Goal: Task Accomplishment & Management: Complete application form

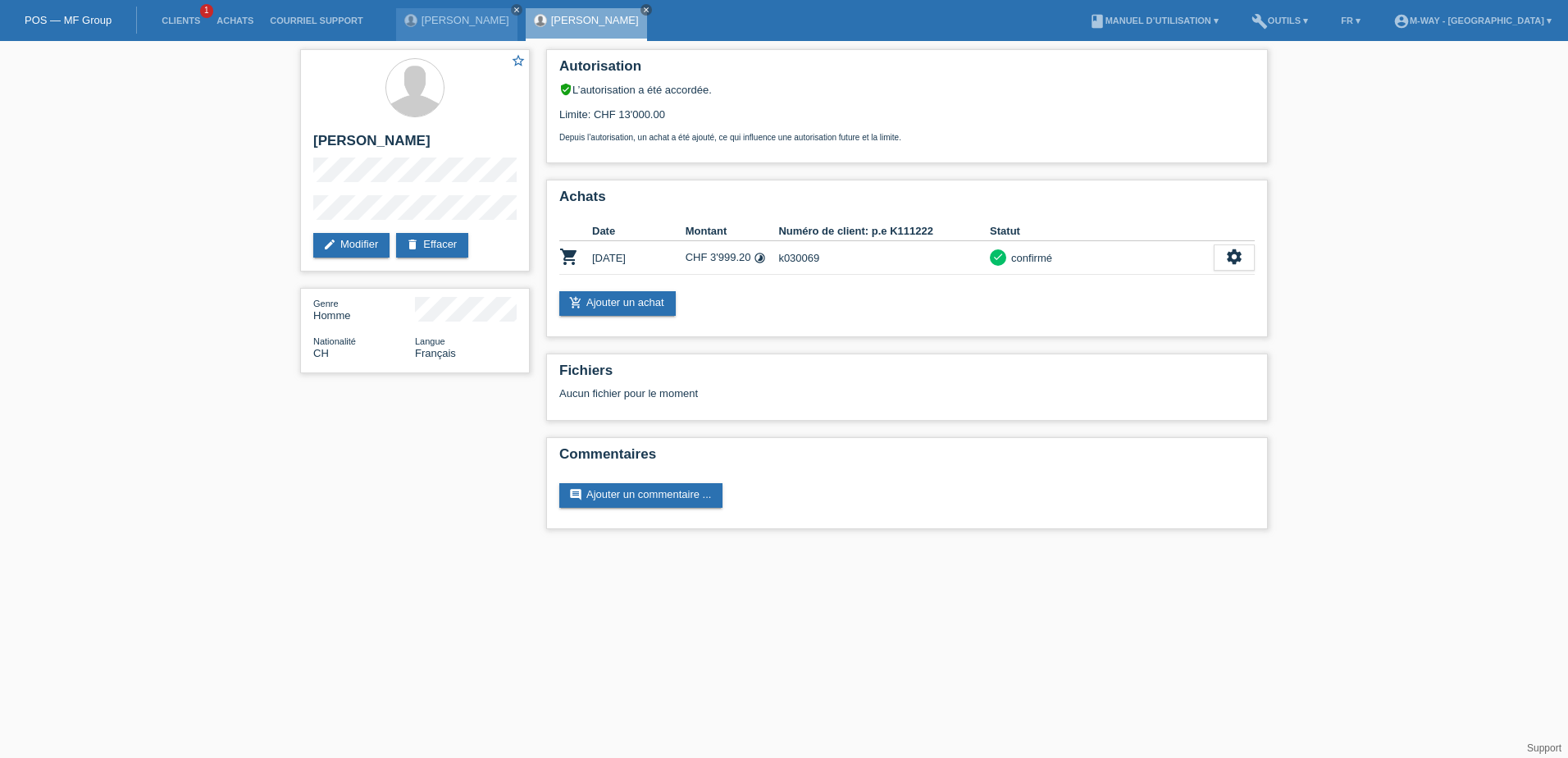
click at [179, 28] on li "Clients 1" at bounding box center [181, 21] width 55 height 41
click at [177, 20] on link "Clients" at bounding box center [181, 21] width 55 height 9
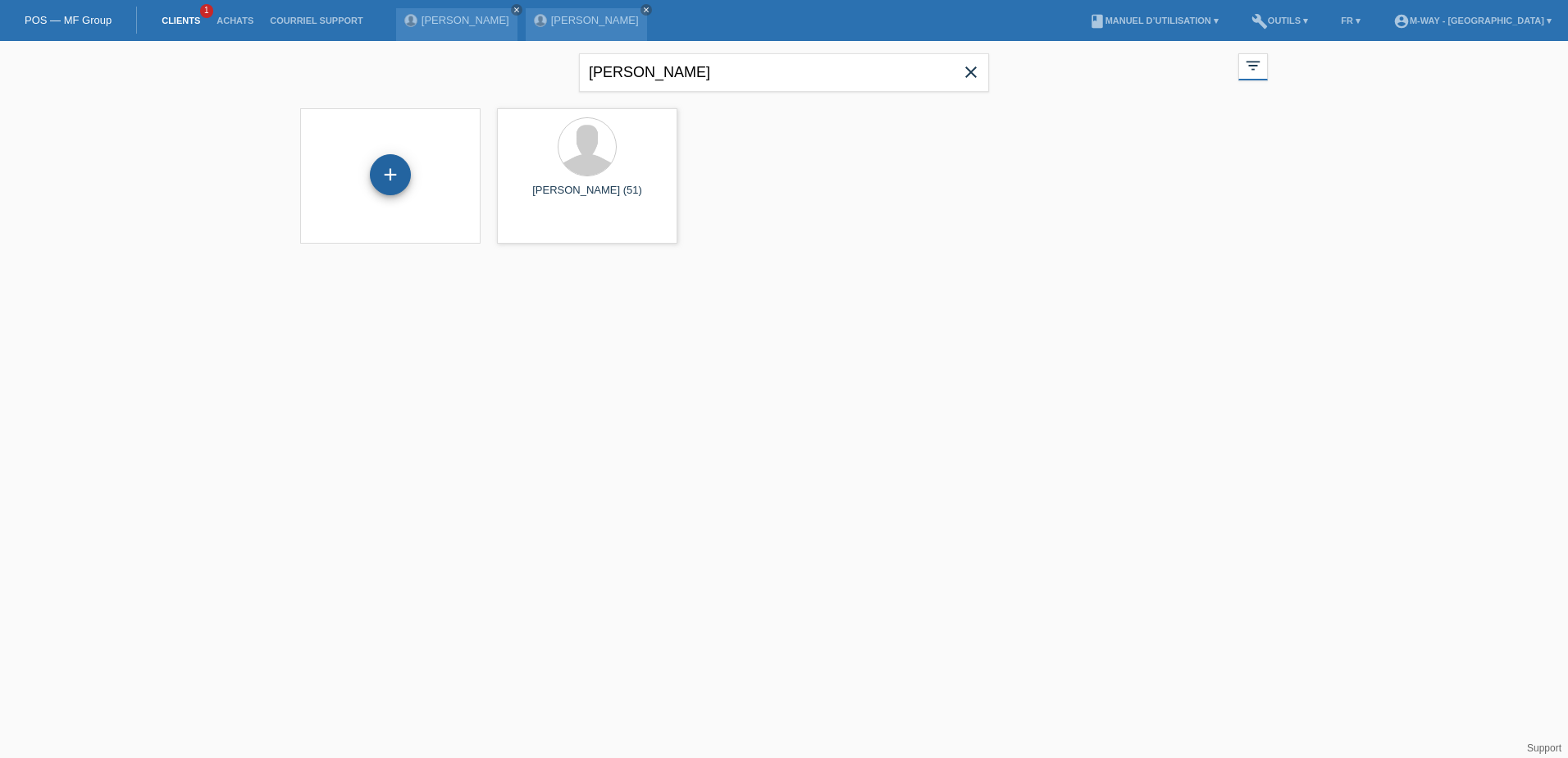
click at [387, 177] on div "+" at bounding box center [390, 175] width 41 height 41
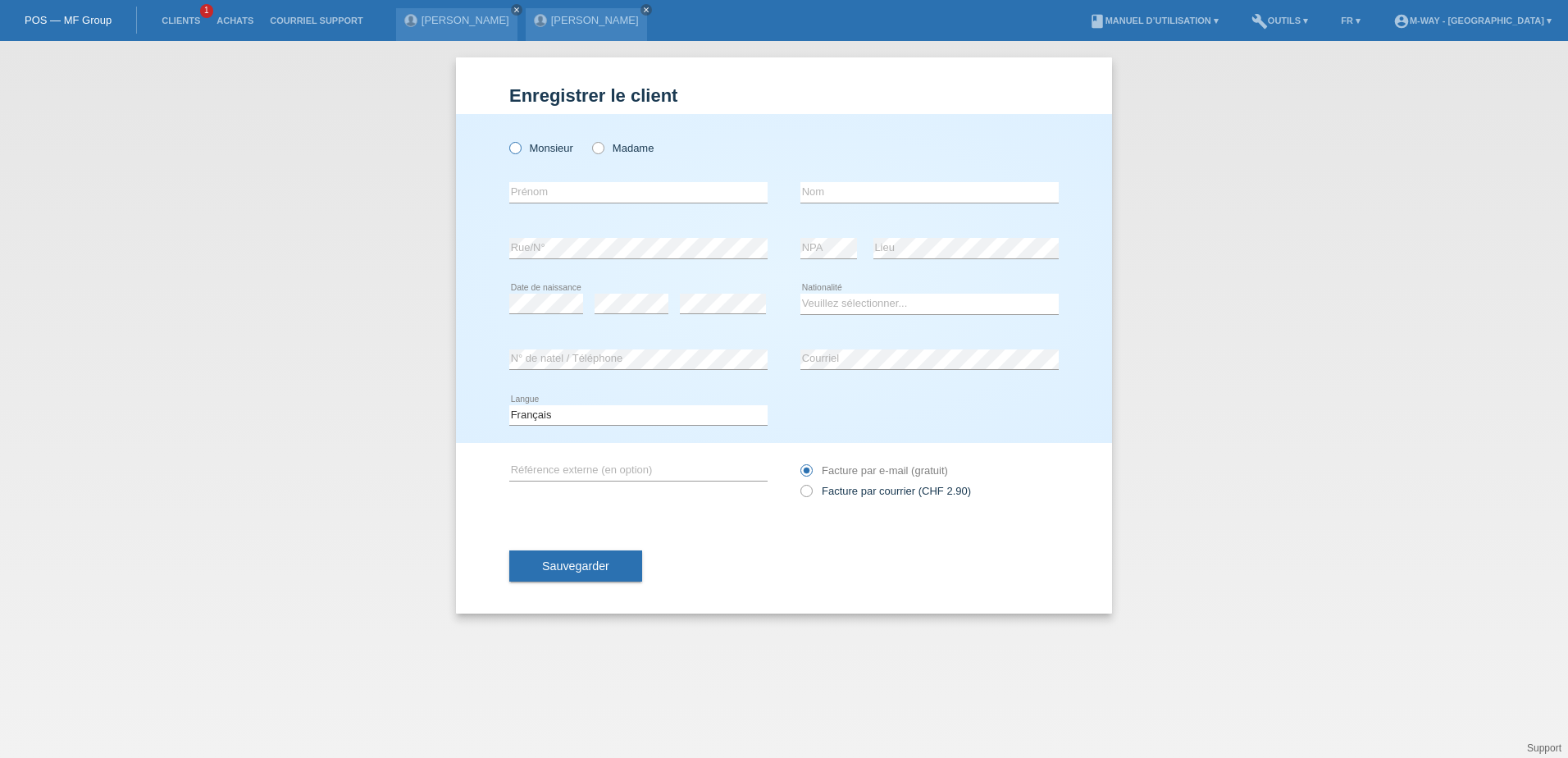
click at [507, 139] on icon at bounding box center [507, 139] width 0 height 0
click at [514, 147] on input "Monsieur" at bounding box center [515, 147] width 10 height 10
radio input "true"
click at [548, 189] on input "text" at bounding box center [639, 193] width 259 height 21
type input "Carlos"
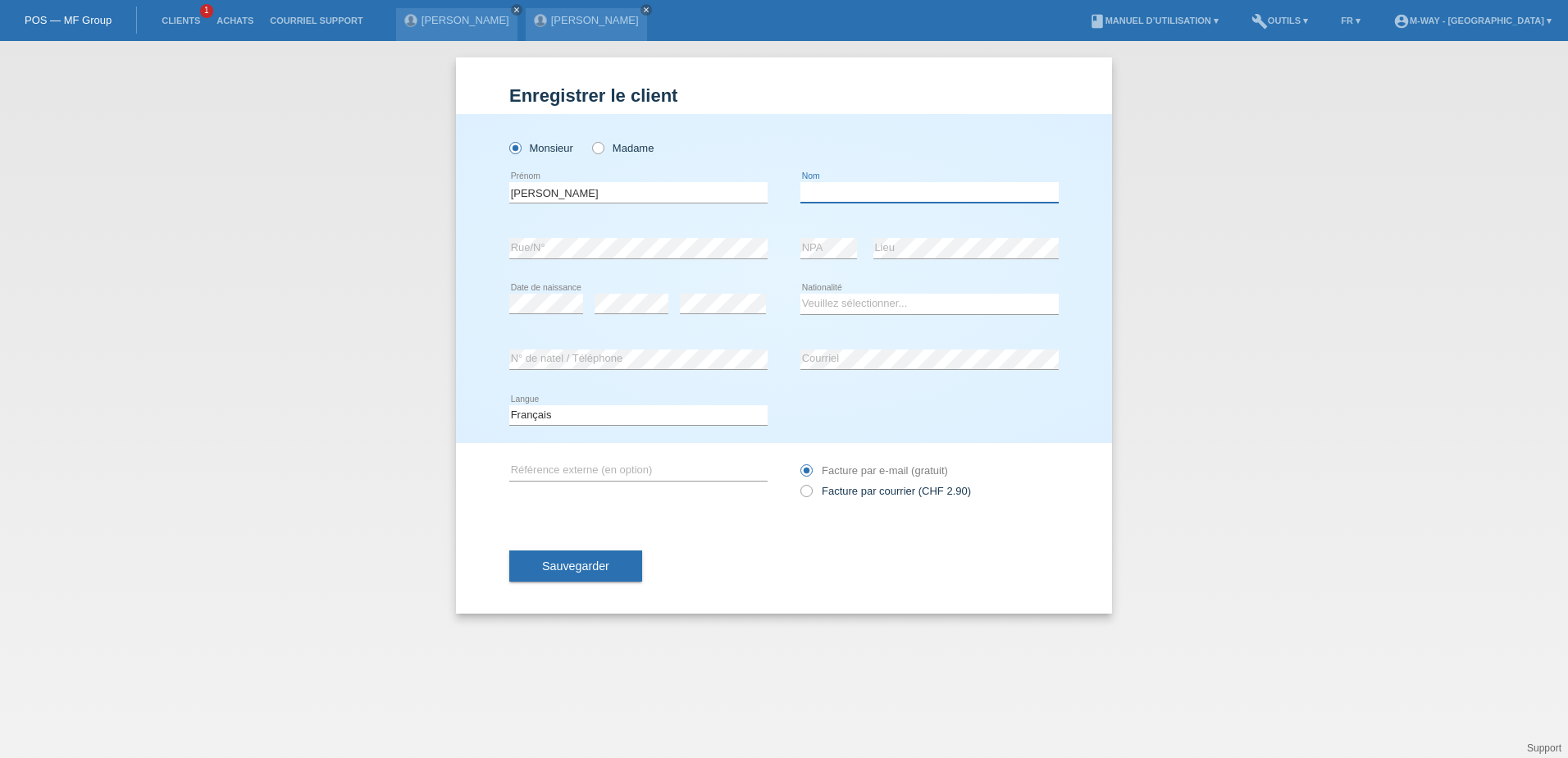
click at [814, 189] on input "text" at bounding box center [929, 193] width 259 height 21
type input "Martinho"
click at [558, 197] on input "Carlos" at bounding box center [639, 193] width 259 height 21
type input "[PERSON_NAME]"
click at [838, 305] on select "Veuillez sélectionner... Suisse Allemagne Autriche Liechtenstein ------------ A…" at bounding box center [929, 303] width 259 height 20
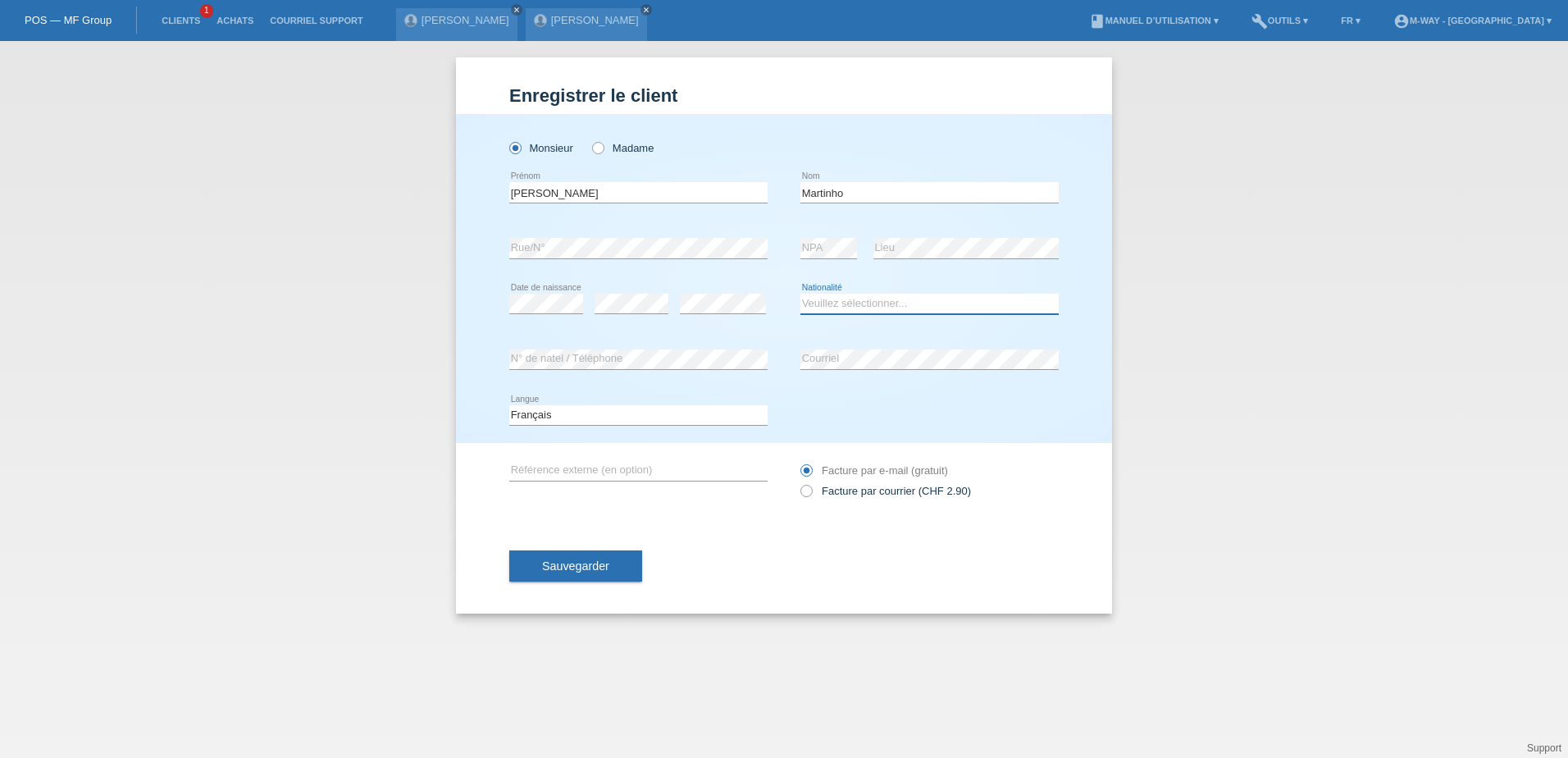
select select "PT"
click at [800, 293] on select "Veuillez sélectionner... Suisse Allemagne Autriche Liechtenstein ------------ A…" at bounding box center [929, 303] width 259 height 20
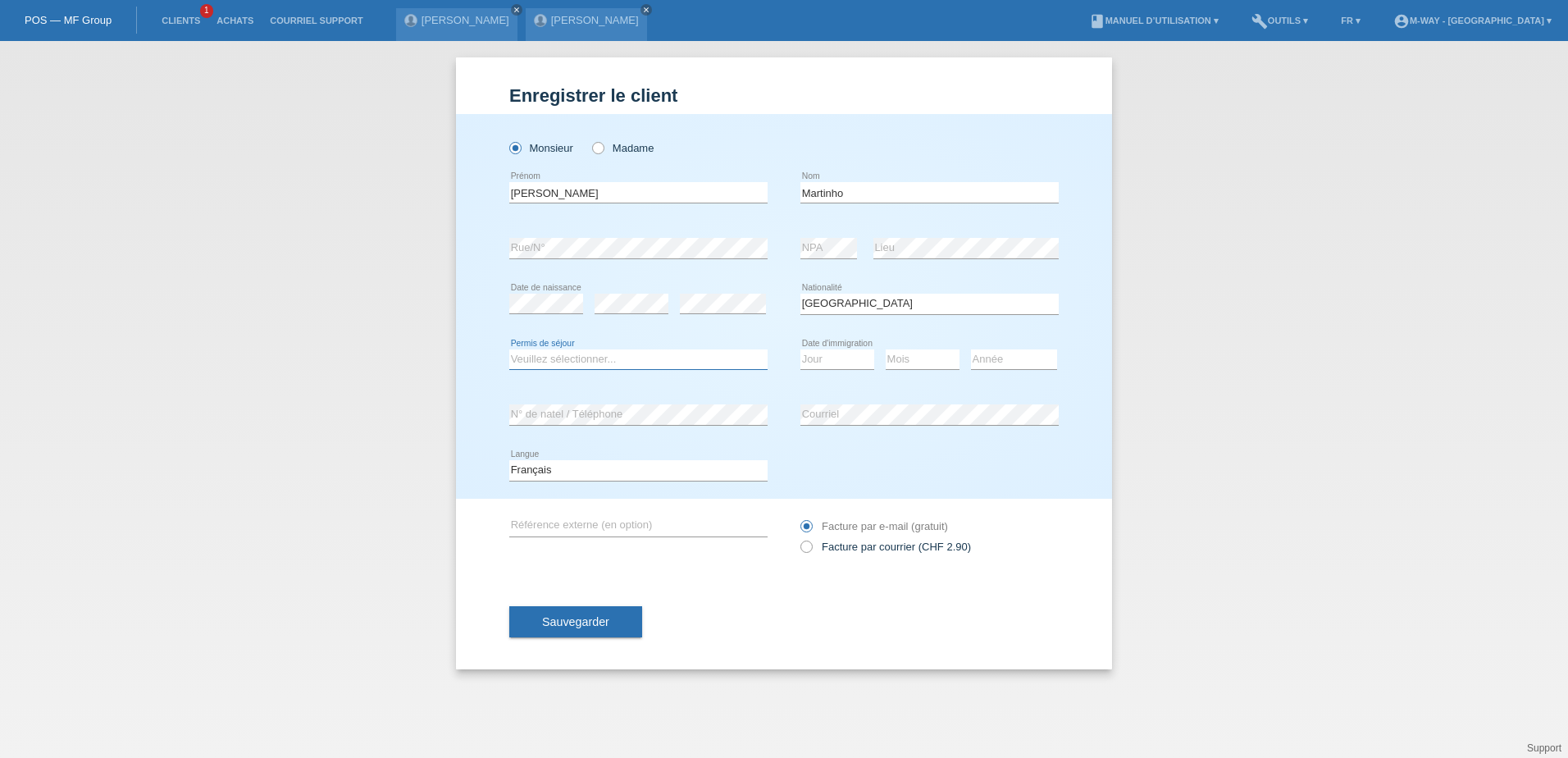
click at [562, 356] on select "Veuillez sélectionner... C B B - Statut de réfugié Autre" at bounding box center [639, 359] width 259 height 20
select select "C"
click at [510, 350] on select "Veuillez sélectionner... C B B - Statut de réfugié Autre" at bounding box center [639, 359] width 259 height 20
click at [854, 361] on select "Jour 01 02 03 04 05 06 07 08 09 10 11" at bounding box center [837, 359] width 73 height 20
select select "01"
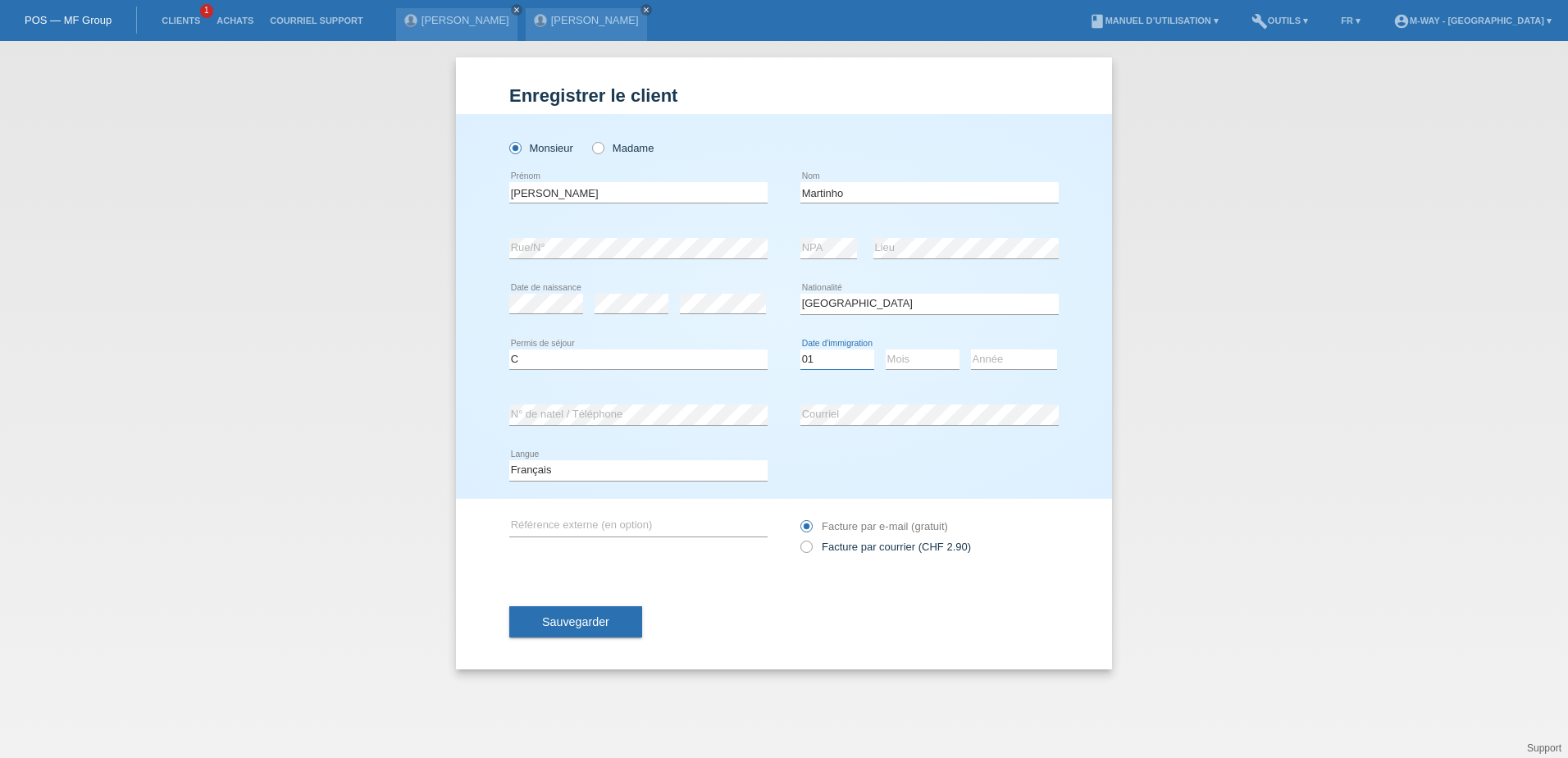
click at [800, 350] on select "Jour 01 02 03 04 05 06 07 08 09 10 11" at bounding box center [837, 359] width 73 height 20
click at [921, 353] on select "Mois 01 02 03 04 05 06 07 08 09 10 11" at bounding box center [923, 359] width 73 height 20
select select "07"
click at [886, 350] on select "Mois 01 02 03 04 05 06 07 08 09 10 11" at bounding box center [923, 359] width 73 height 20
click at [996, 363] on select "Année 2025 2024 2023 2022 2021 2020 2019 2018 2017 2016 2015 2014 2013 2012 201…" at bounding box center [1015, 359] width 87 height 20
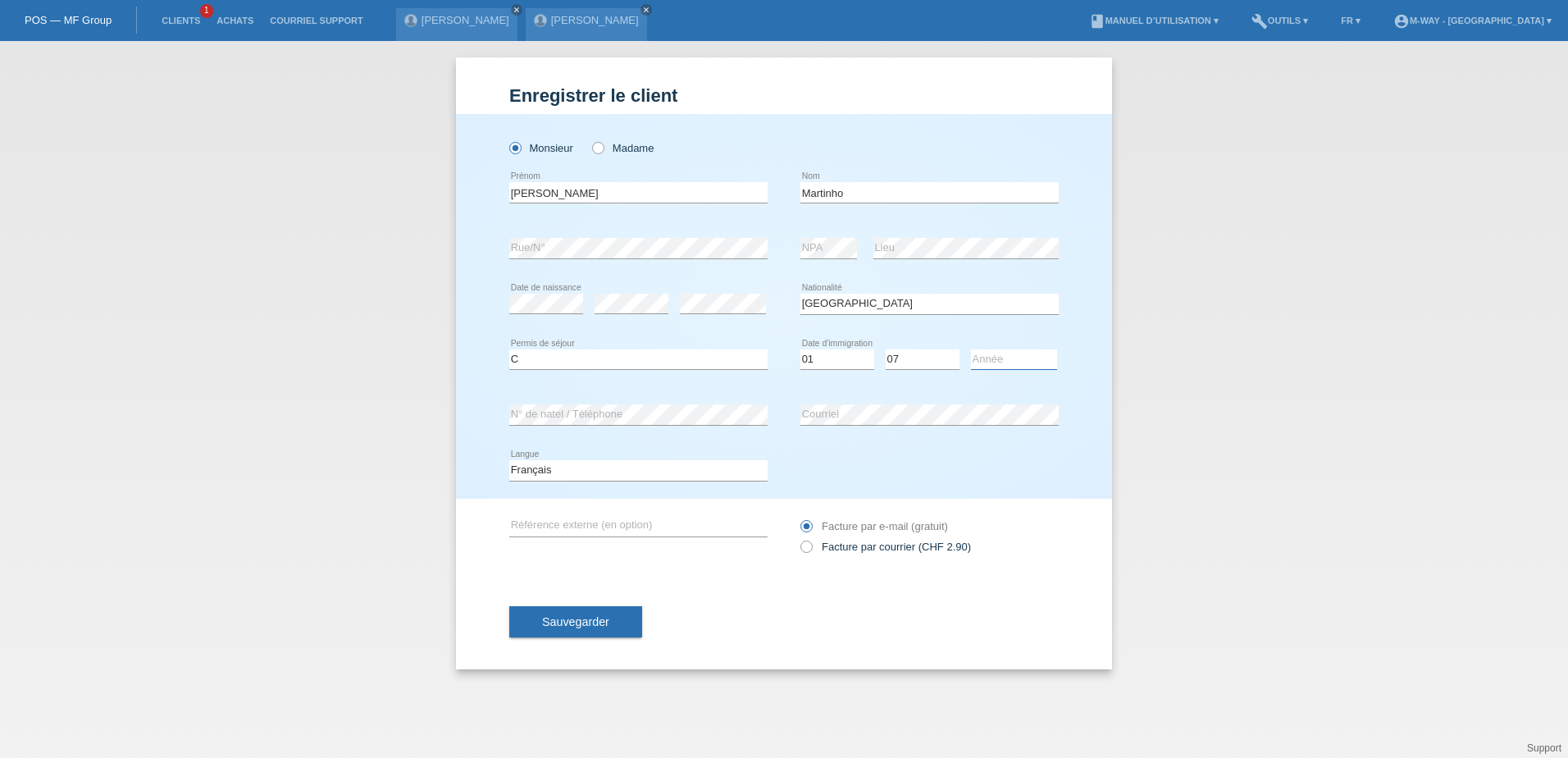
select select "2013"
click at [972, 350] on select "Année 2025 2024 2023 2022 2021 2020 2019 2018 2017 2016 2015 2014 2013 2012 201…" at bounding box center [1015, 359] width 87 height 20
click at [589, 615] on span "Sauvegarder" at bounding box center [576, 622] width 68 height 13
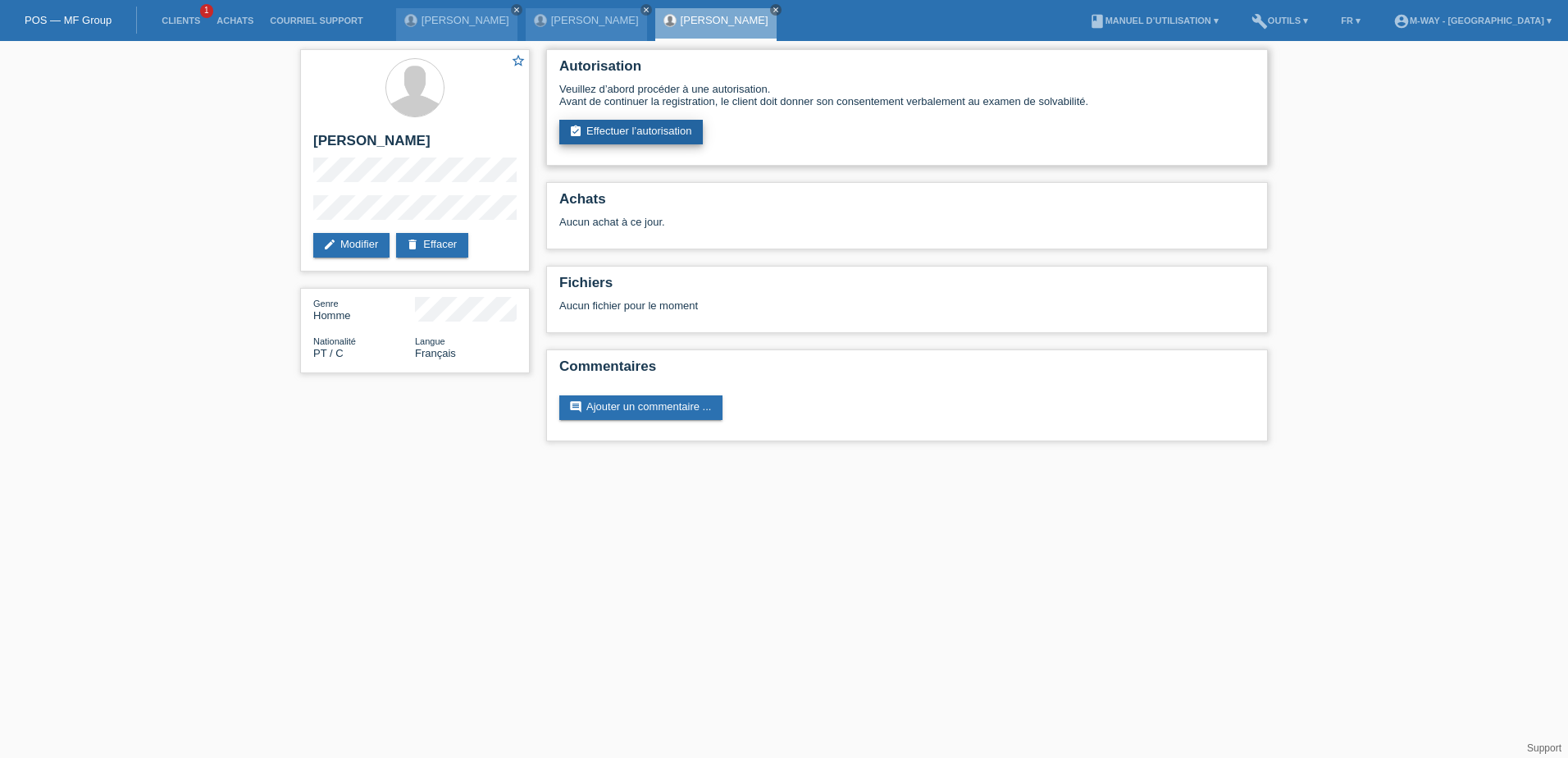
click at [652, 135] on link "assignment_turned_in Effectuer l’autorisation" at bounding box center [631, 132] width 144 height 24
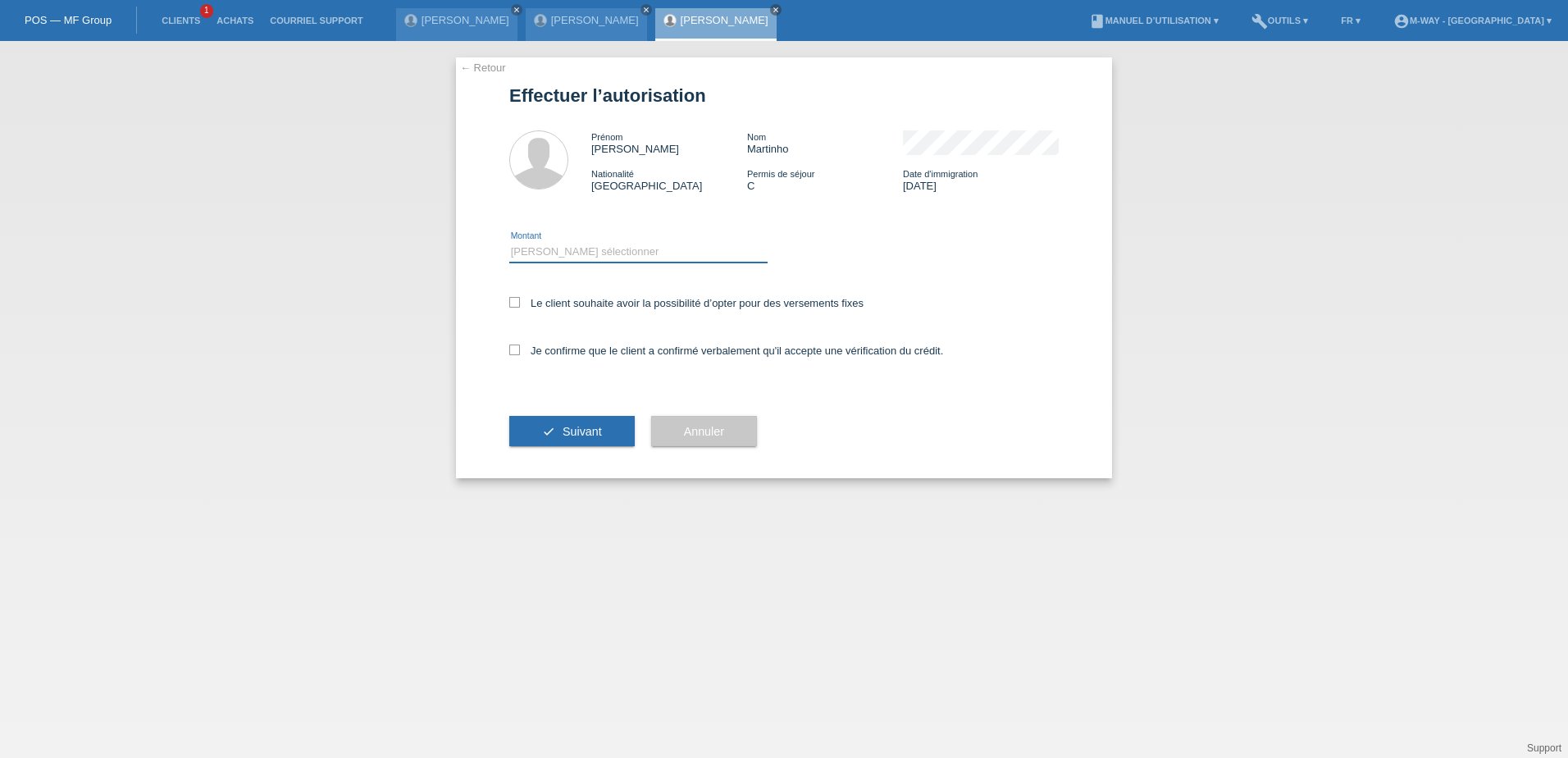
click at [614, 249] on select "Veuillez sélectionner CHF 1.00 - CHF 499.00 CHF 500.00 - CHF 1'999.00 CHF 2'000…" at bounding box center [639, 251] width 259 height 20
select select "3"
click at [510, 242] on select "Veuillez sélectionner CHF 1.00 - CHF 499.00 CHF 500.00 - CHF 1'999.00 CHF 2'000…" at bounding box center [639, 251] width 259 height 20
click at [515, 299] on icon at bounding box center [515, 302] width 10 height 10
click at [515, 299] on input "Le client souhaite avoir la possibilité d’opter pour des versements fixes" at bounding box center [515, 302] width 10 height 10
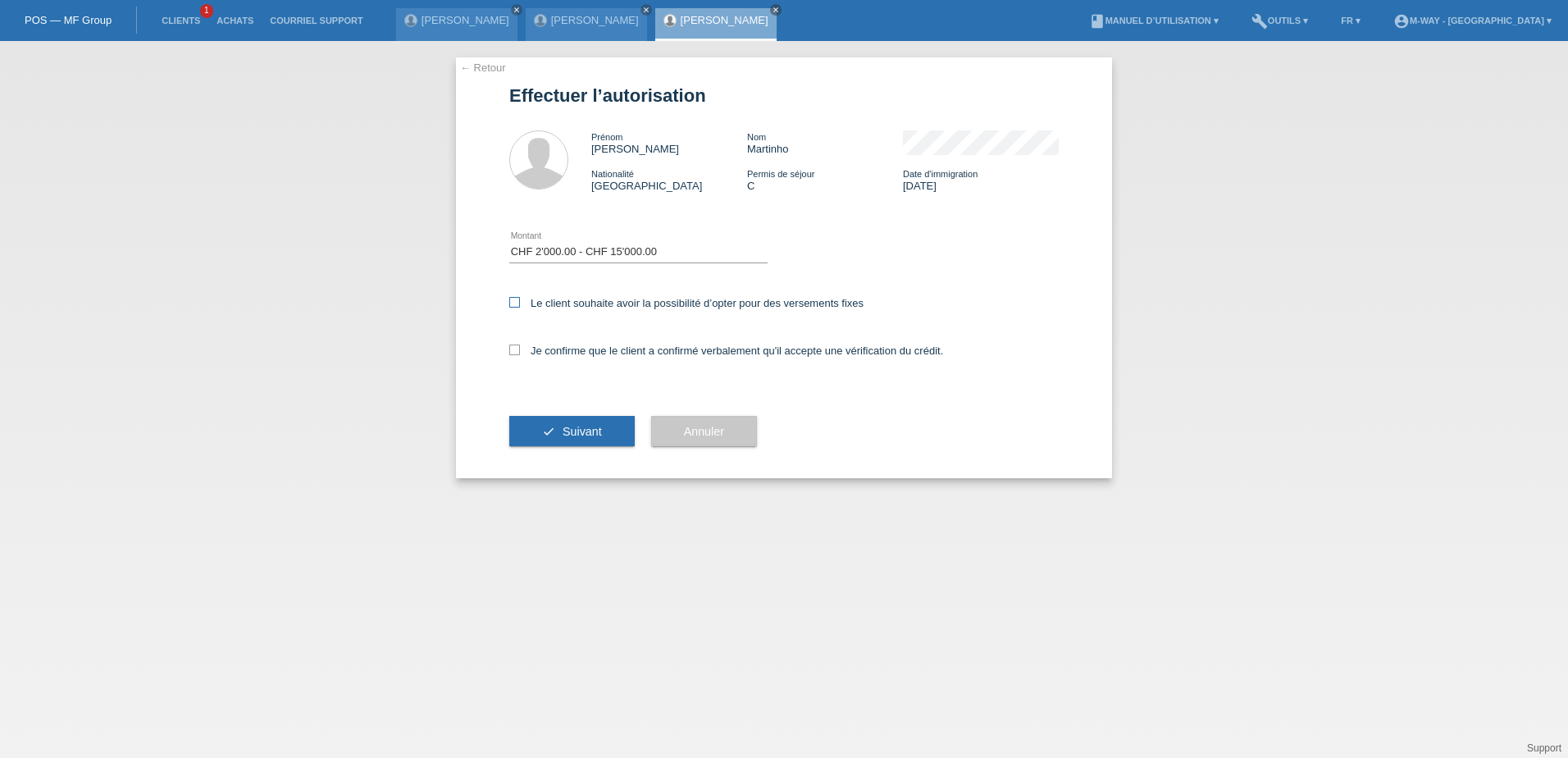
checkbox input "true"
drag, startPoint x: 513, startPoint y: 349, endPoint x: 539, endPoint y: 382, distance: 42.0
click at [514, 349] on icon at bounding box center [515, 349] width 10 height 10
click at [514, 349] on input "Je confirme que le client a confirmé verbalement qu'il accepte une vérification…" at bounding box center [515, 349] width 10 height 10
checkbox input "true"
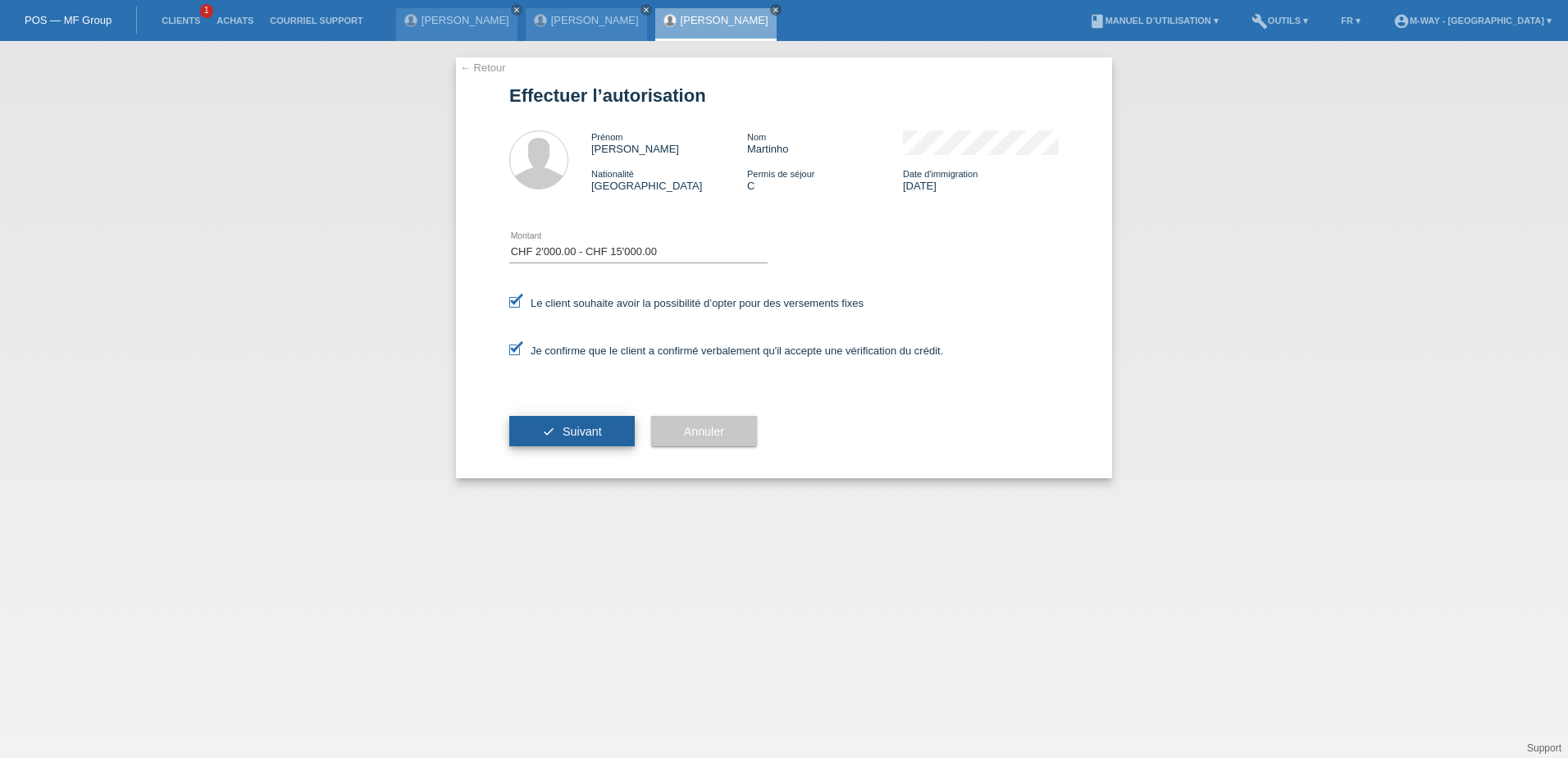
click at [578, 430] on span "Suivant" at bounding box center [582, 432] width 40 height 13
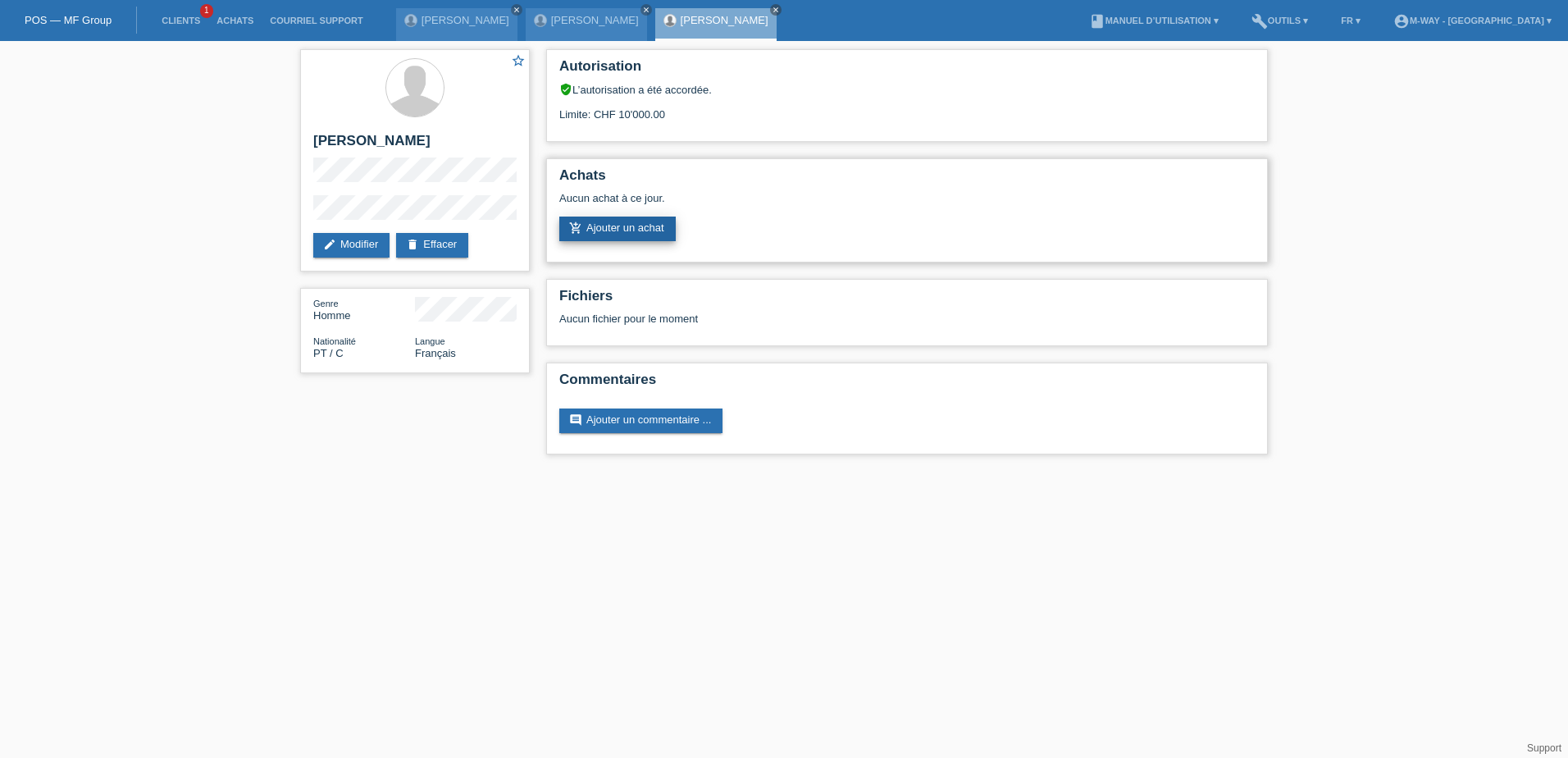
click at [639, 229] on link "add_shopping_cart Ajouter un achat" at bounding box center [618, 229] width 117 height 24
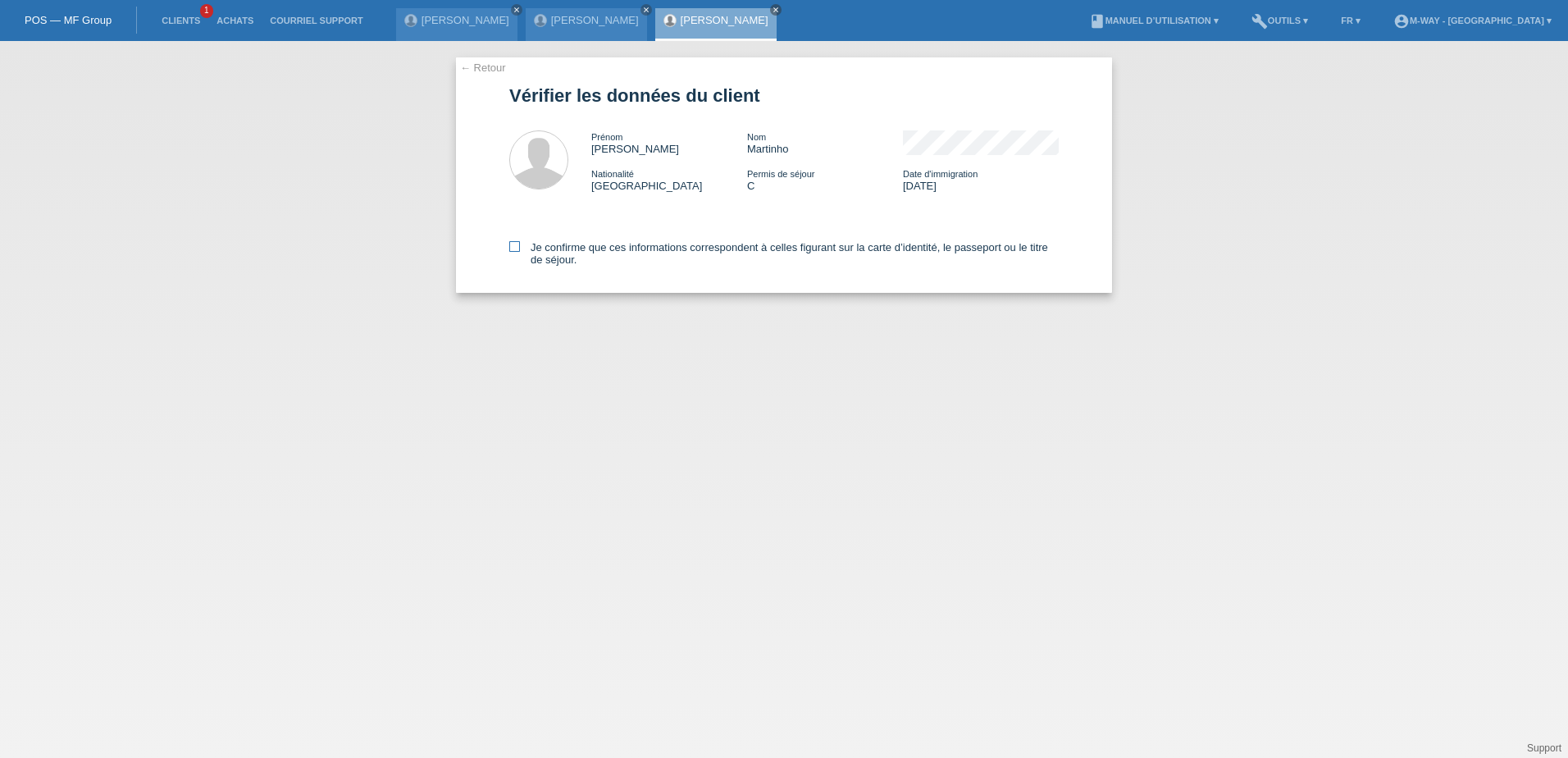
click at [512, 245] on icon at bounding box center [515, 245] width 10 height 10
click at [512, 245] on input "Je confirme que ces informations correspondent à celles figurant sur la carte d…" at bounding box center [515, 245] width 10 height 10
checkbox input "true"
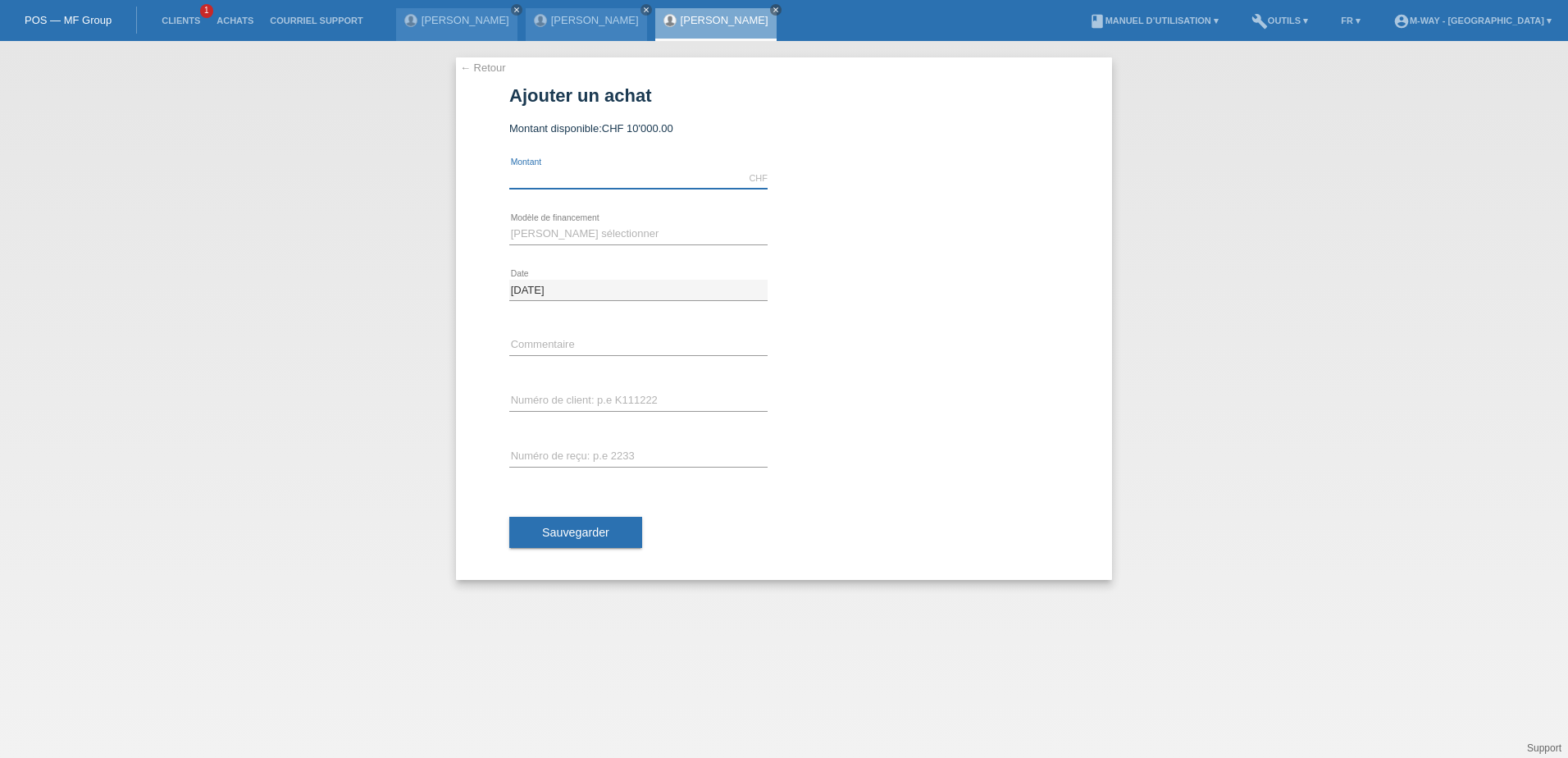
click at [547, 170] on input "text" at bounding box center [639, 179] width 259 height 21
click at [524, 229] on select "[PERSON_NAME] sélectionner Taux fixes Achat sur facture avec paiement partiel" at bounding box center [639, 233] width 259 height 20
select select "77"
click at [510, 224] on select "[PERSON_NAME] sélectionner Taux fixes Achat sur facture avec paiement partiel" at bounding box center [639, 233] width 259 height 20
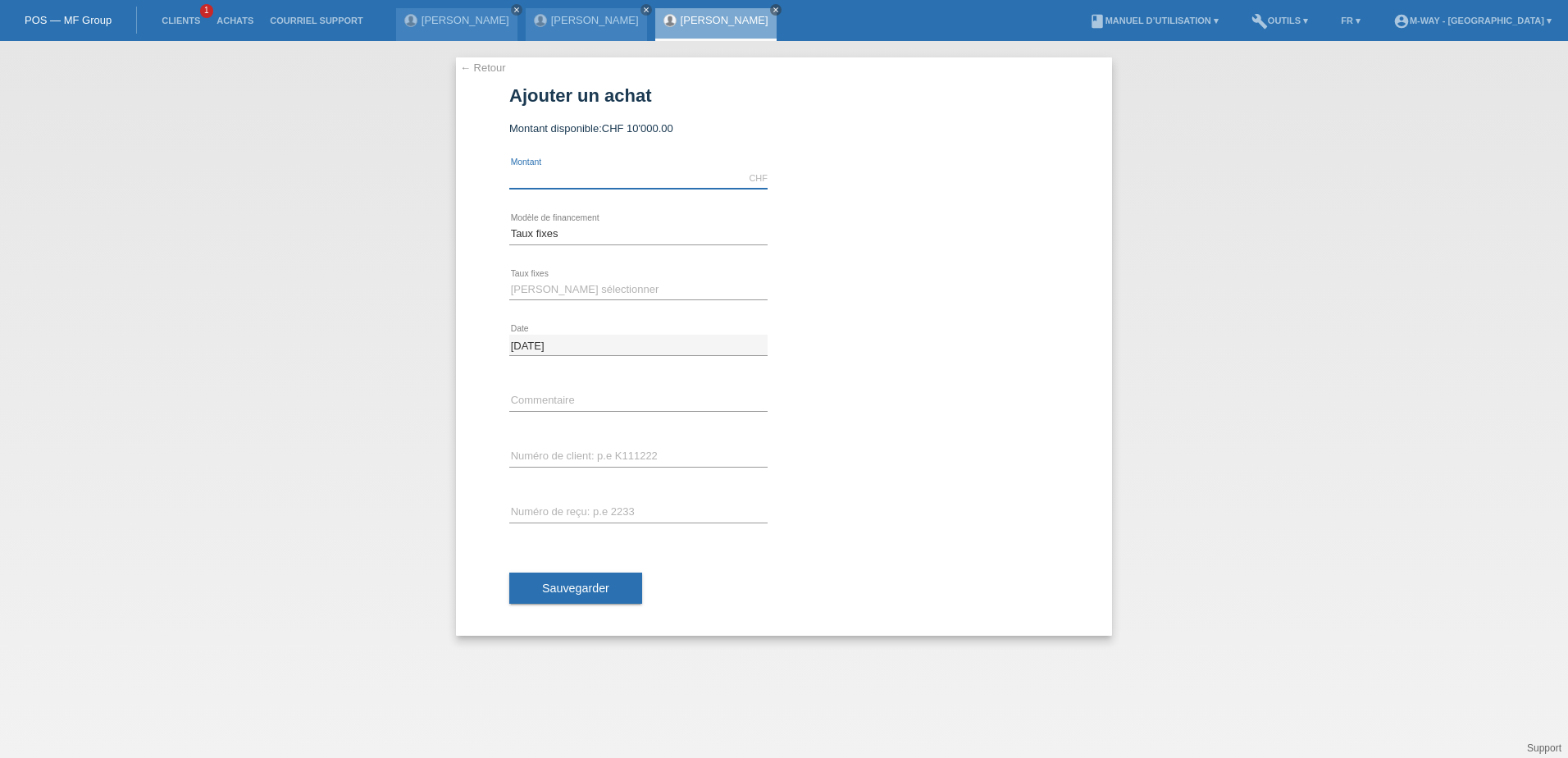
click at [550, 182] on input "text" at bounding box center [639, 179] width 259 height 21
type input "3073.00"
click at [567, 290] on select "[PERSON_NAME] sélectionner 4 versements 5 versements 6 versements 7 versements …" at bounding box center [639, 289] width 259 height 20
select select "202"
click at [510, 279] on select "[PERSON_NAME] sélectionner 4 versements 5 versements 6 versements 7 versements …" at bounding box center [639, 289] width 259 height 20
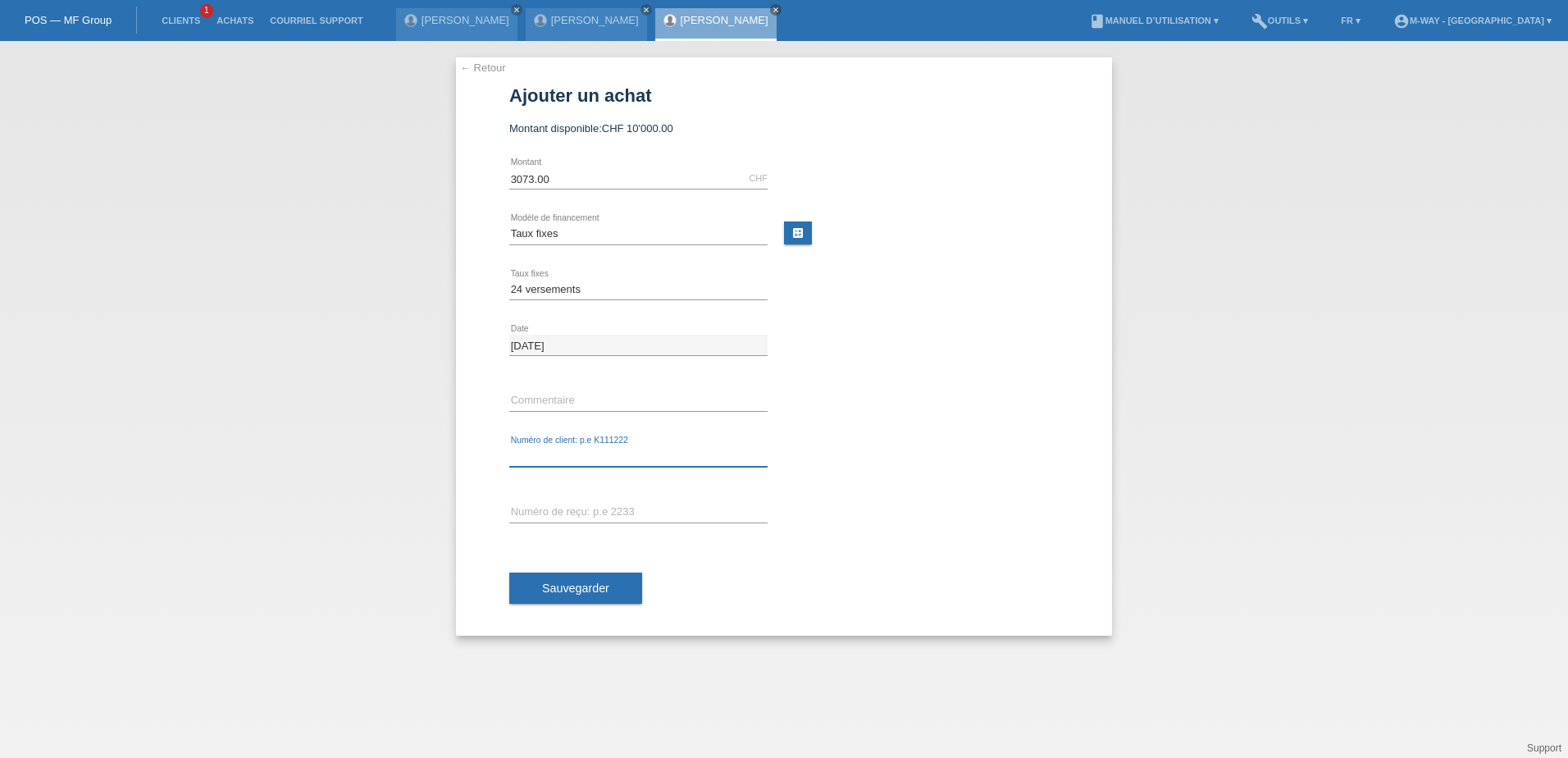
click at [556, 457] on input "text" at bounding box center [639, 456] width 259 height 21
type input "k035357"
click at [567, 591] on span "Sauvegarder" at bounding box center [576, 588] width 68 height 13
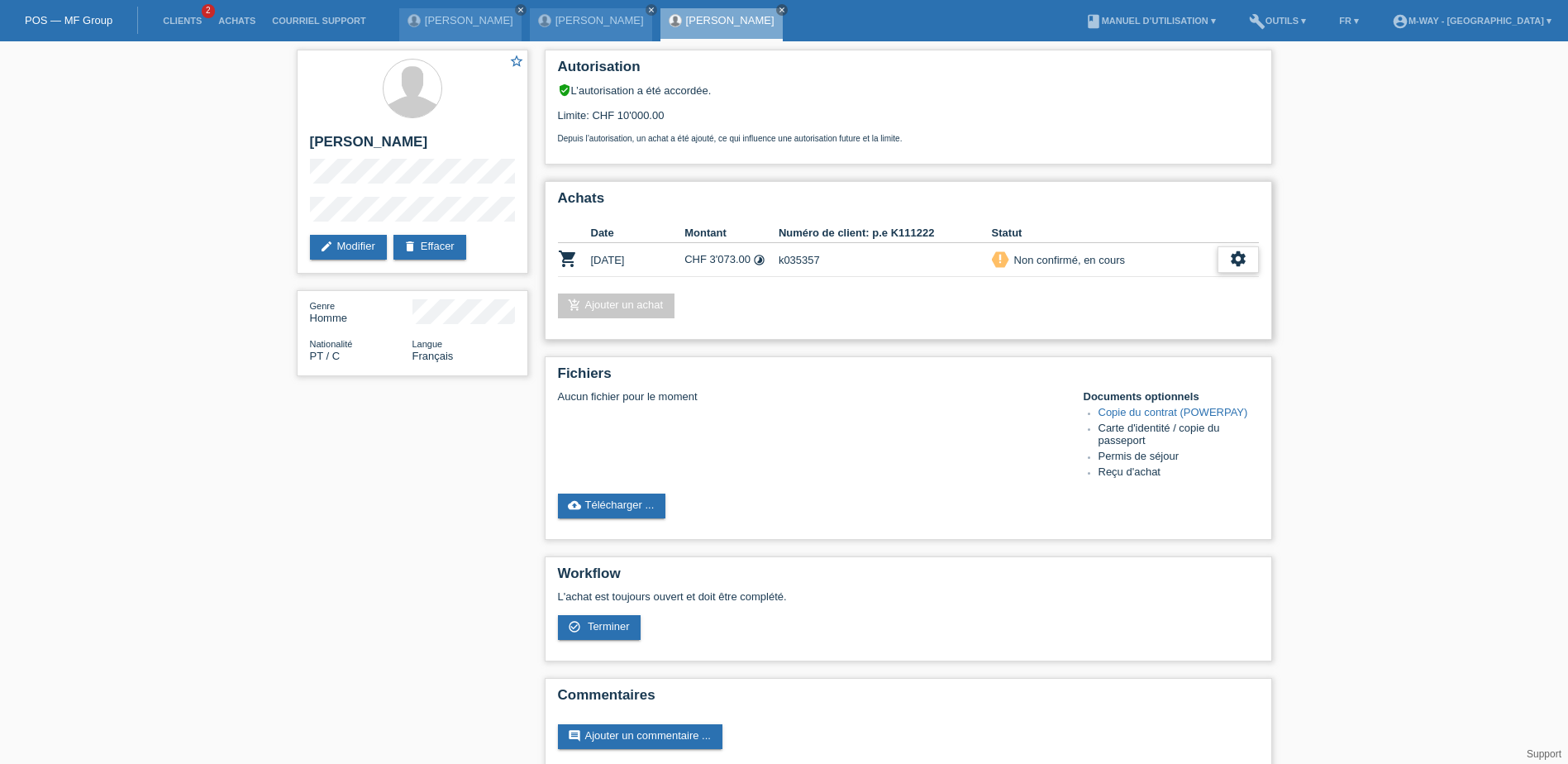
click at [1233, 262] on icon "settings" at bounding box center [1238, 258] width 18 height 18
click at [1113, 333] on div "Achats Date Montant Numéro de client: p.e K111222 Statut shopping_cart [DATE] C…" at bounding box center [908, 260] width 727 height 158
click at [1242, 261] on icon "settings" at bounding box center [1238, 258] width 18 height 18
click at [1131, 332] on span "Terminer" at bounding box center [1122, 335] width 47 height 20
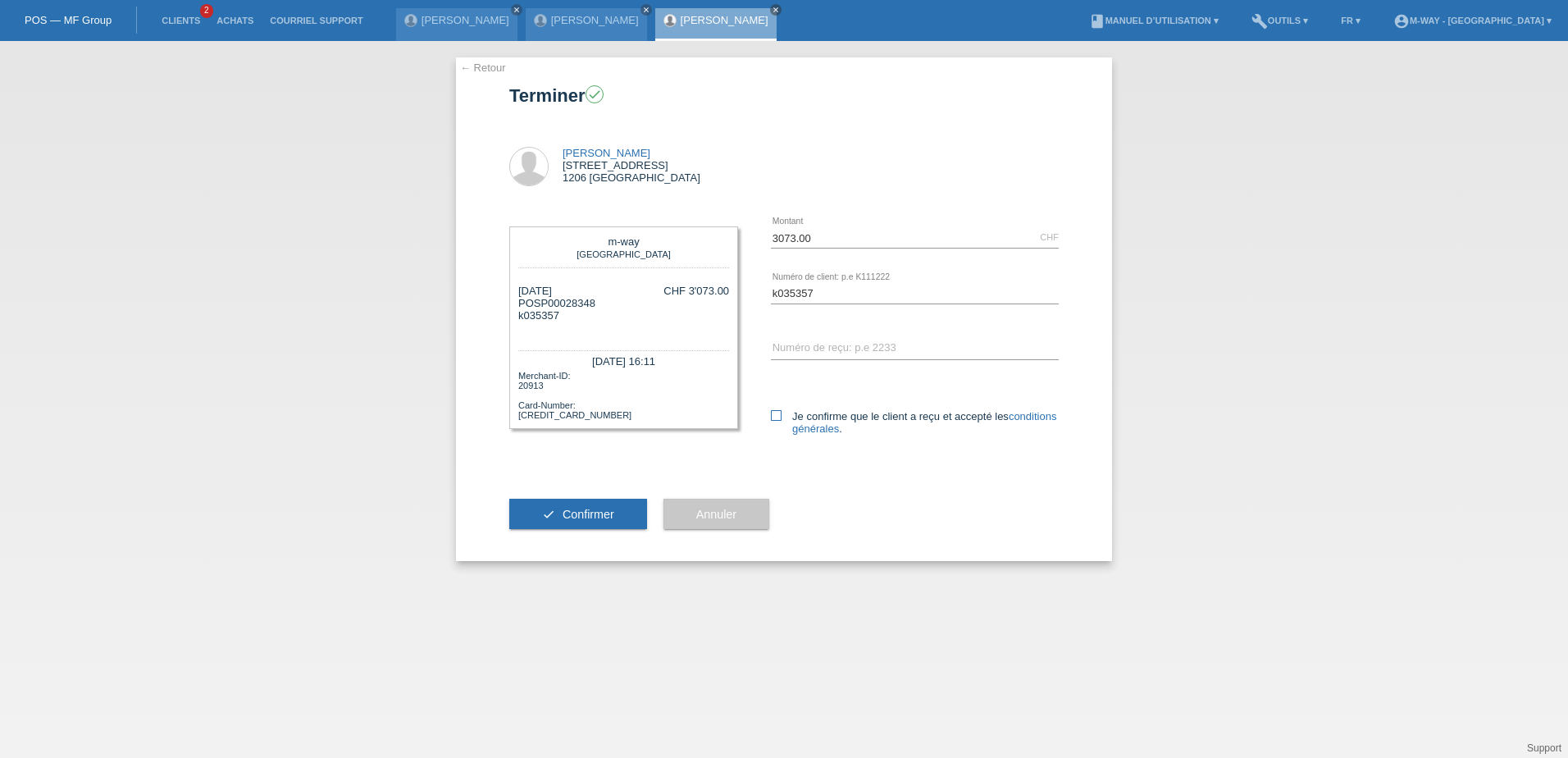
click at [776, 417] on icon at bounding box center [776, 415] width 10 height 10
click at [776, 417] on input "Je confirme que le client a reçu et accepté les conditions générales ." at bounding box center [776, 415] width 10 height 10
checkbox input "true"
click at [588, 516] on span "Confirmer" at bounding box center [588, 514] width 52 height 13
